Goal: Navigation & Orientation: Find specific page/section

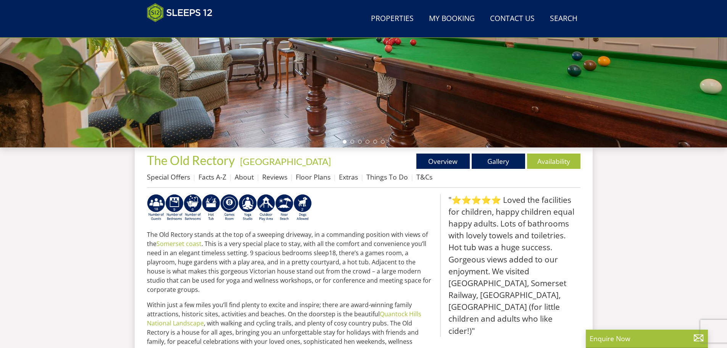
scroll to position [160, 0]
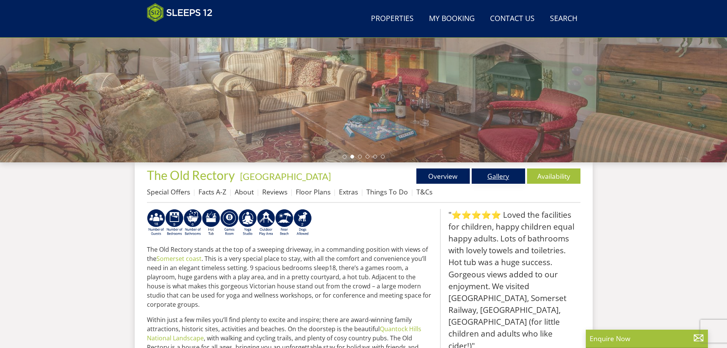
click at [503, 176] on link "Gallery" at bounding box center [498, 175] width 53 height 15
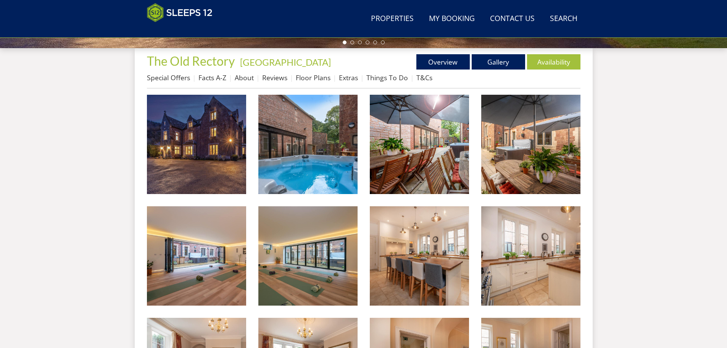
scroll to position [277, 0]
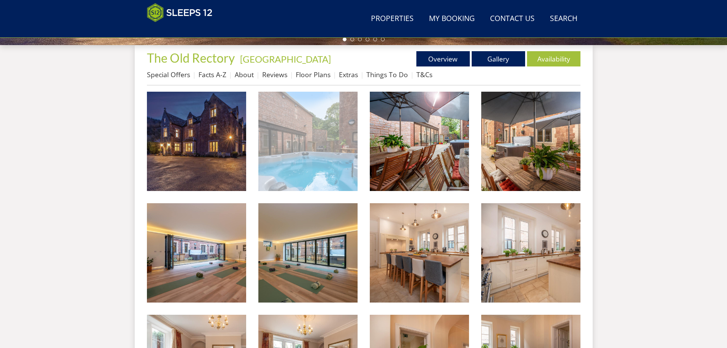
click at [296, 147] on img at bounding box center [308, 141] width 99 height 99
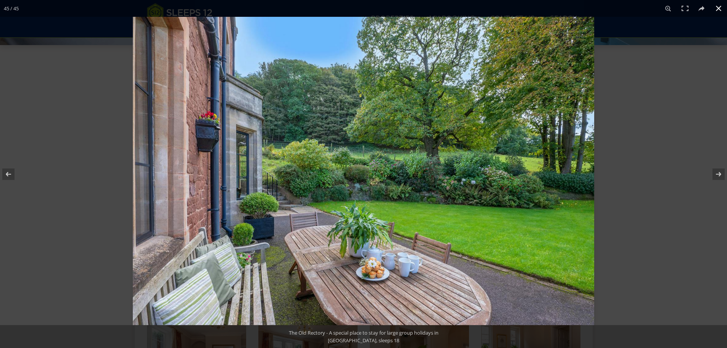
click at [37, 90] on div at bounding box center [363, 174] width 727 height 348
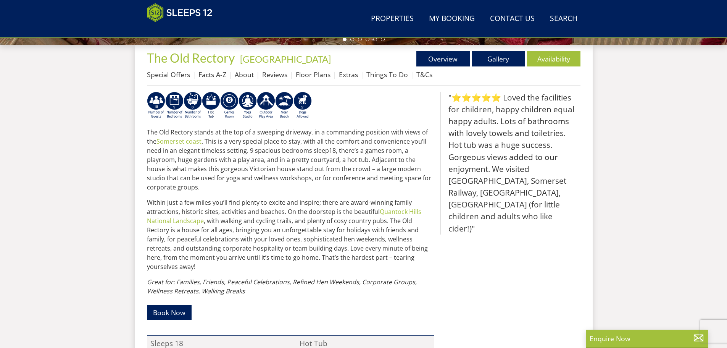
scroll to position [160, 0]
